Goal: Transaction & Acquisition: Purchase product/service

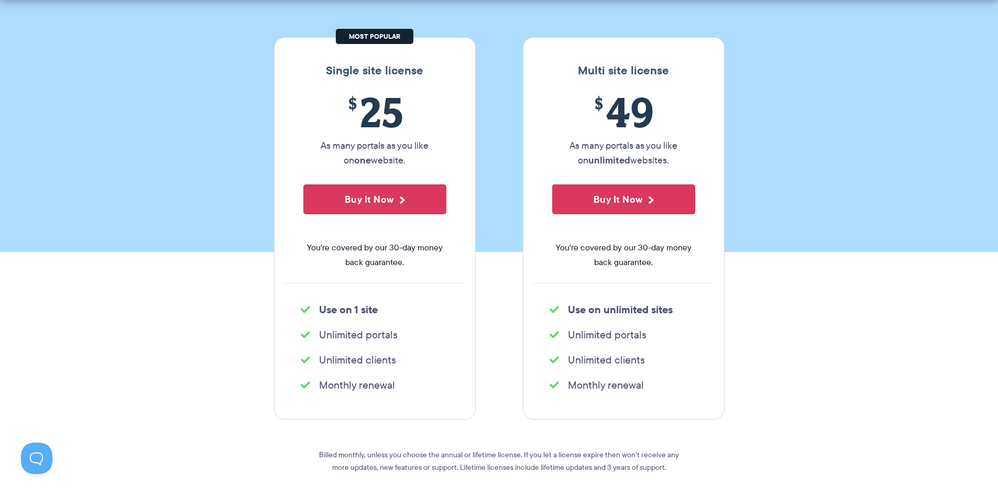
scroll to position [157, 0]
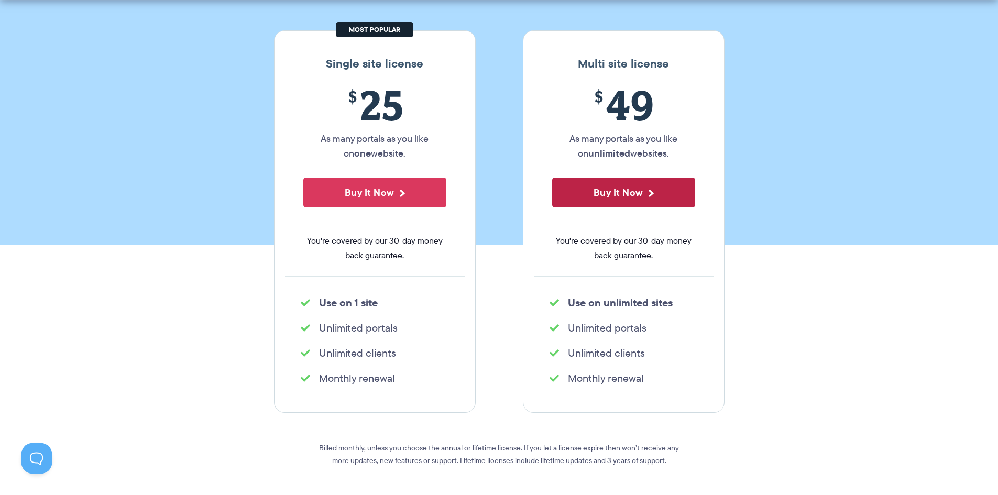
click at [647, 190] on button "Buy It Now" at bounding box center [623, 193] width 143 height 30
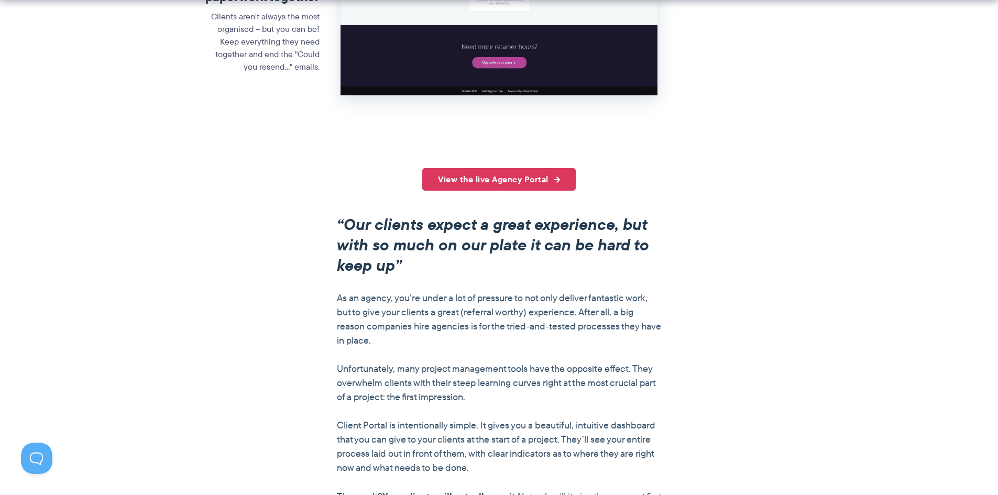
scroll to position [681, 0]
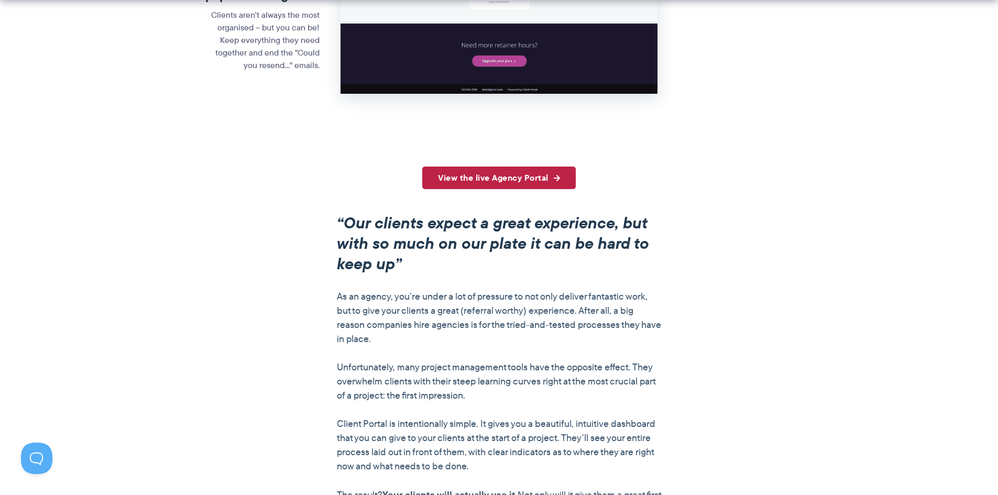
click at [531, 179] on link "View the live Agency Portal" at bounding box center [499, 178] width 154 height 23
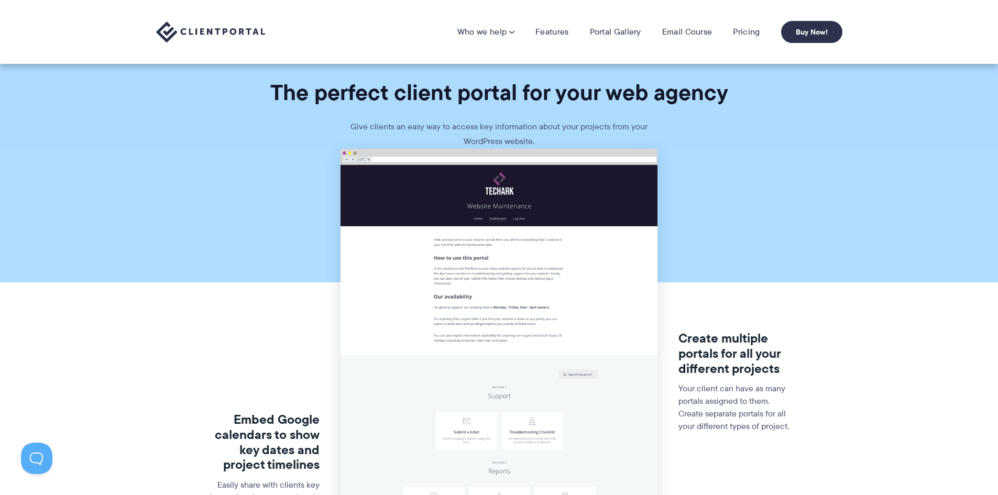
scroll to position [0, 0]
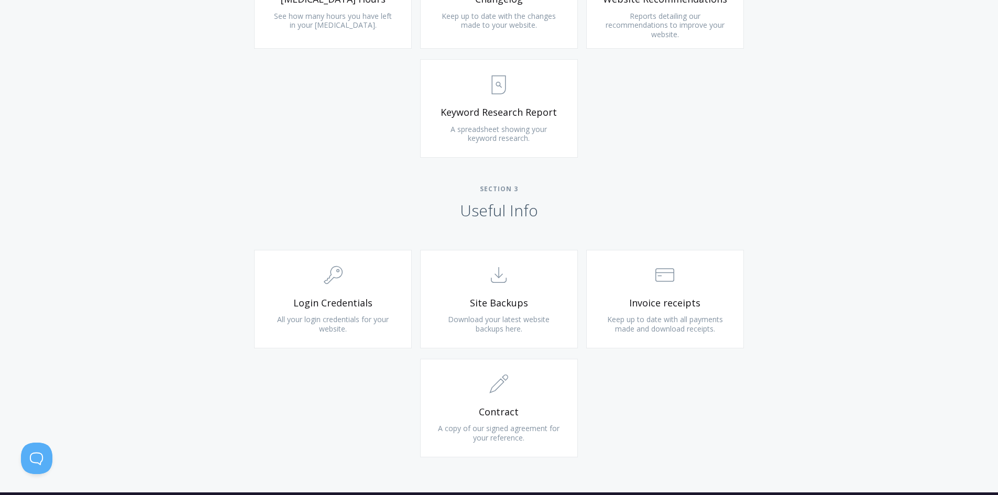
scroll to position [837, 0]
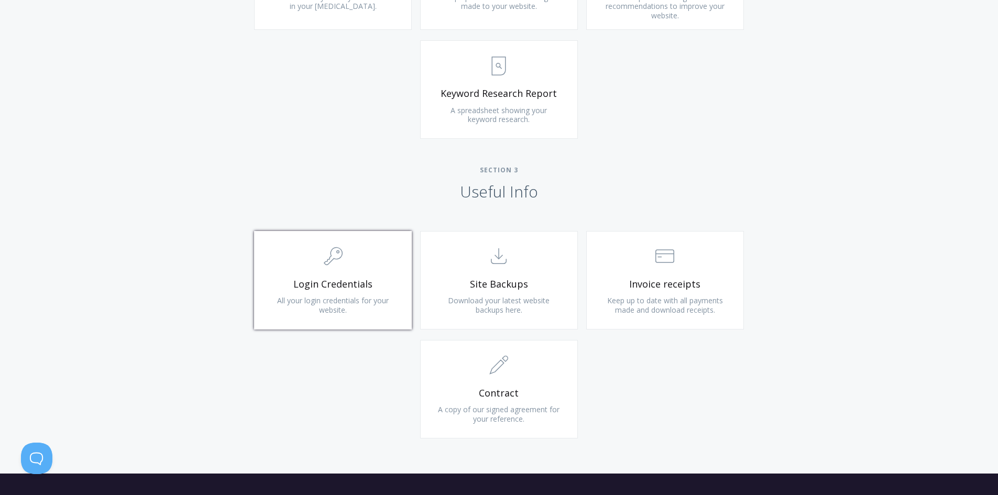
click at [363, 312] on link ".cls-1{fill:none;stroke:#000;stroke-miterlimit:10;stroke-width:2px;} 1. General…" at bounding box center [333, 280] width 158 height 99
